Goal: Communication & Community: Ask a question

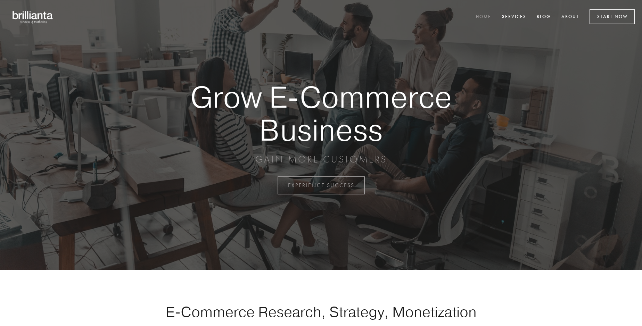
scroll to position [1820, 0]
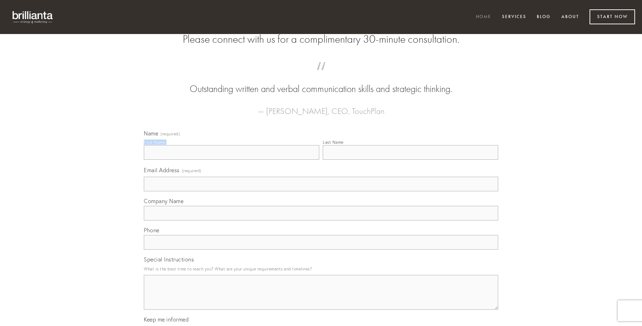
type input "[PERSON_NAME]"
click at [410, 160] on input "Last Name" at bounding box center [410, 152] width 175 height 15
type input "[PERSON_NAME]"
click at [321, 191] on input "Email Address (required)" at bounding box center [321, 184] width 354 height 15
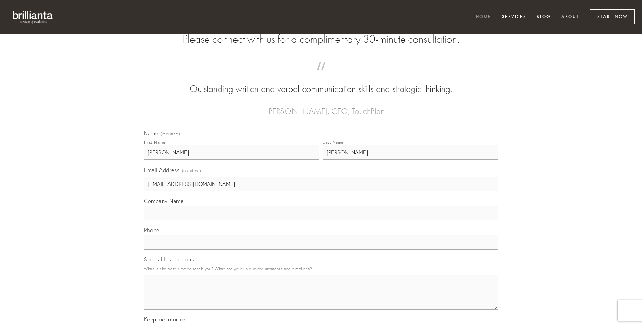
type input "[EMAIL_ADDRESS][DOMAIN_NAME]"
click at [321, 220] on input "Company Name" at bounding box center [321, 213] width 354 height 15
type input "audax"
click at [321, 250] on input "text" at bounding box center [321, 242] width 354 height 15
click at [321, 299] on textarea "Special Instructions" at bounding box center [321, 292] width 354 height 35
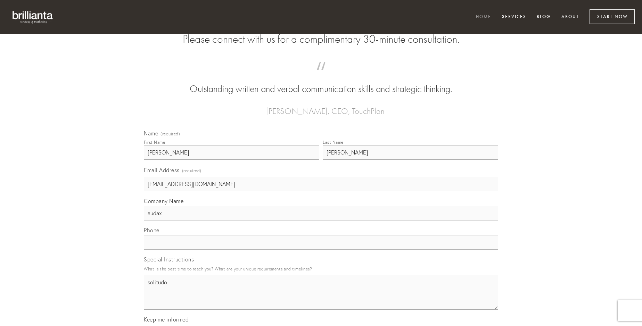
type textarea "solitudo"
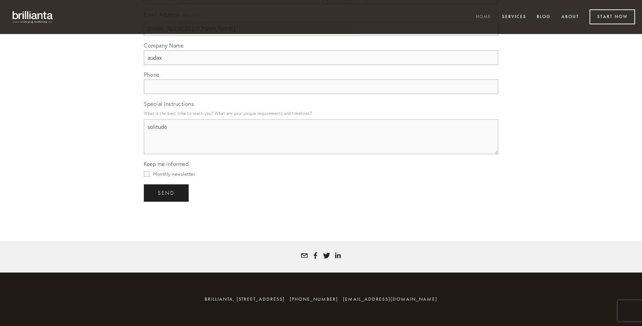
click at [167, 193] on span "send" at bounding box center [166, 193] width 17 height 6
